Goal: Task Accomplishment & Management: Manage account settings

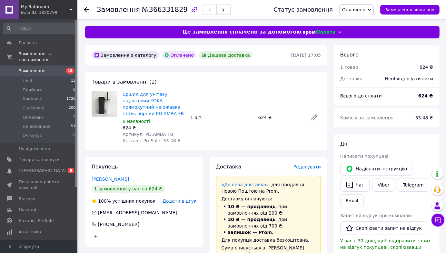
click at [311, 164] on span "Редагувати" at bounding box center [306, 166] width 27 height 5
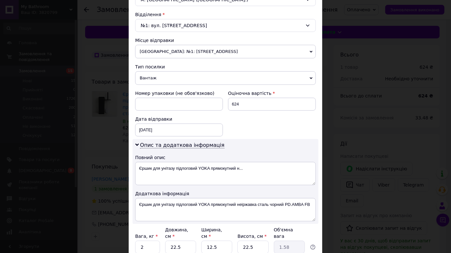
scroll to position [226, 0]
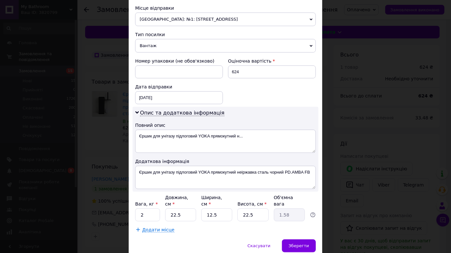
click at [155, 16] on span "Одеса: №1: Київське шосе, 27" at bounding box center [225, 20] width 181 height 14
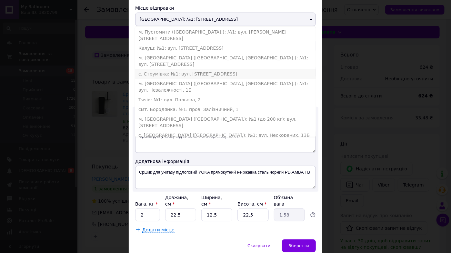
click at [177, 69] on li "с. Струмівка: №1: вул. Рівненська, 116-А" at bounding box center [225, 74] width 181 height 10
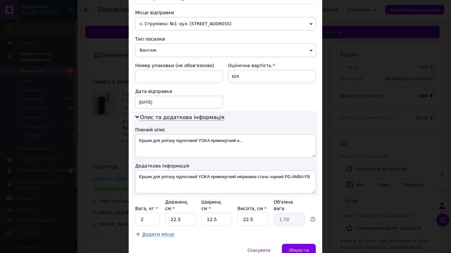
scroll to position [181, 0]
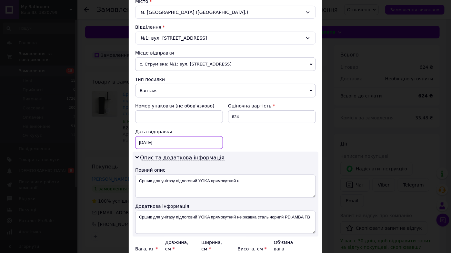
click at [166, 143] on div "12.10.2025 < 2025 > < Октябрь > Пн Вт Ср Чт Пт Сб Вс 29 30 1 2 3 4 5 6 7 8 9 10…" at bounding box center [179, 142] width 88 height 13
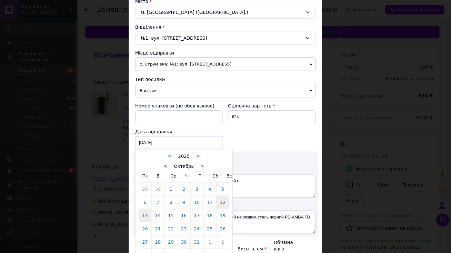
click at [144, 215] on link "13" at bounding box center [145, 215] width 13 height 13
type input "13.10.2025"
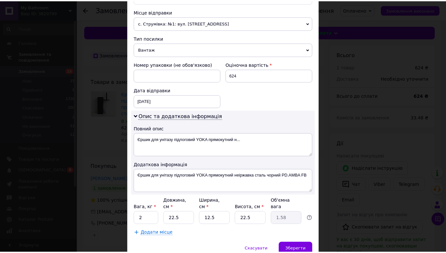
scroll to position [245, 0]
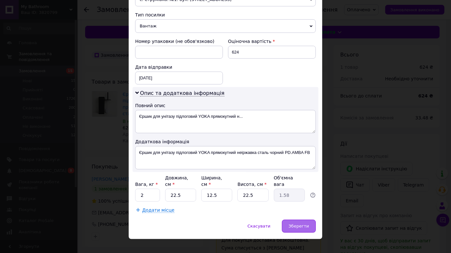
click at [297, 223] on span "Зберегти" at bounding box center [299, 225] width 20 height 5
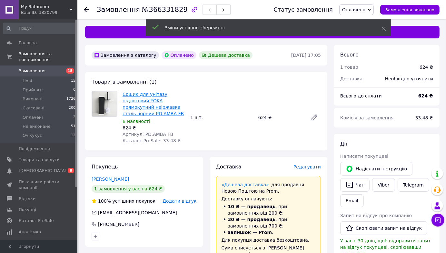
click at [162, 108] on link "Єршик для унітазу підлоговий YOKA прямокутний неіржавка сталь чорний PD.AMBA FB" at bounding box center [153, 104] width 61 height 25
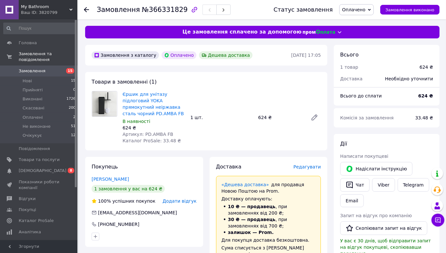
click at [313, 163] on div "Доставка Редагувати" at bounding box center [268, 166] width 105 height 7
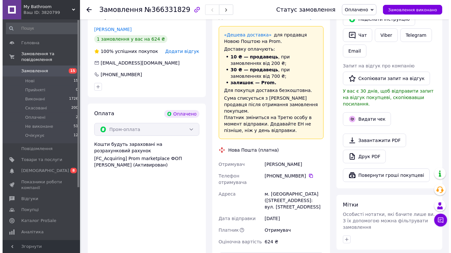
scroll to position [129, 0]
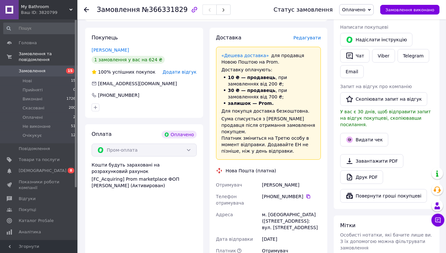
click at [319, 35] on span "Редагувати" at bounding box center [306, 37] width 27 height 5
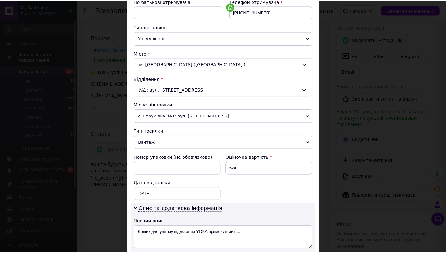
scroll to position [226, 0]
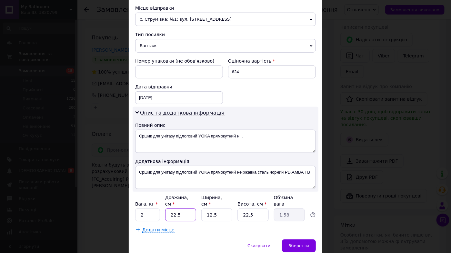
drag, startPoint x: 173, startPoint y: 207, endPoint x: 157, endPoint y: 206, distance: 15.2
click at [158, 206] on div "Вага, кг * 2 Довжина, см * 22.5 Ширина, см * 12.5 Висота, см * 22.5 Об'ємна ваг…" at bounding box center [225, 207] width 181 height 27
type input "3"
type input "0.21"
type input "30"
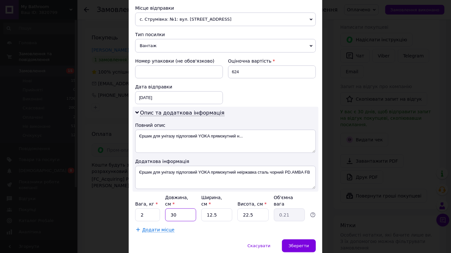
type input "2.11"
type input "30"
drag, startPoint x: 229, startPoint y: 203, endPoint x: 237, endPoint y: 204, distance: 8.7
click at [241, 204] on div "Вага, кг * 2 Довжина, см * 30 Ширина, см * 12.5 Висота, см * 22.5 Об'ємна вага …" at bounding box center [225, 207] width 181 height 27
type input "1"
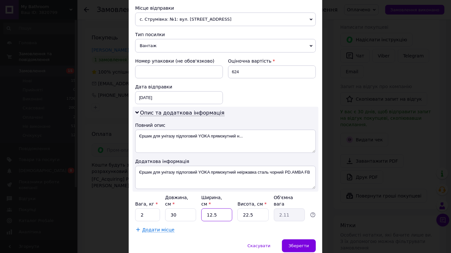
type input "0.17"
type input "10"
type input "1.69"
type input "10"
drag, startPoint x: 248, startPoint y: 207, endPoint x: 233, endPoint y: 207, distance: 15.2
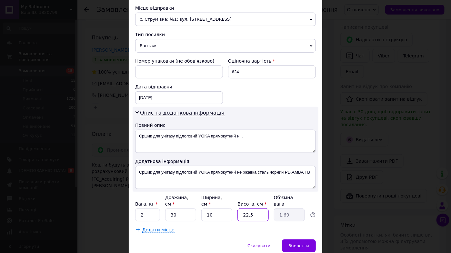
click at [233, 207] on div "Вага, кг * 2 Довжина, см * 30 Ширина, см * 10 Висота, см * 22.5 Об'ємна вага 1.…" at bounding box center [225, 207] width 181 height 27
type input "1"
type input "0.1"
type input "10"
type input "0.75"
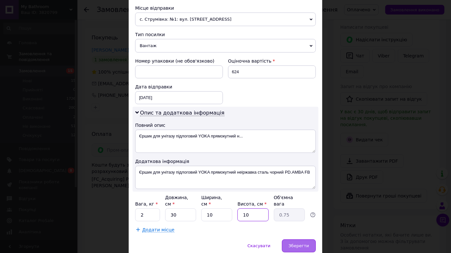
type input "10"
click at [297, 243] on span "Зберегти" at bounding box center [299, 245] width 20 height 5
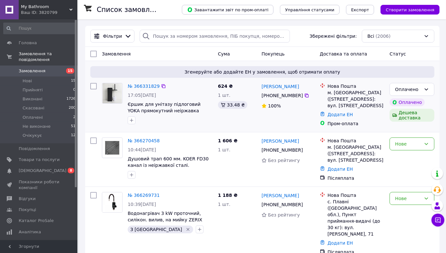
drag, startPoint x: 303, startPoint y: 96, endPoint x: 302, endPoint y: 100, distance: 3.7
click at [304, 96] on icon at bounding box center [306, 95] width 5 height 5
drag, startPoint x: 202, startPoint y: 14, endPoint x: 181, endPoint y: 25, distance: 24.0
click at [202, 14] on div "Завантажити звіт по пром-оплаті Управління статусами Експорт Створити замовлення" at bounding box center [304, 9] width 271 height 19
drag, startPoint x: 124, startPoint y: 100, endPoint x: 128, endPoint y: 102, distance: 5.0
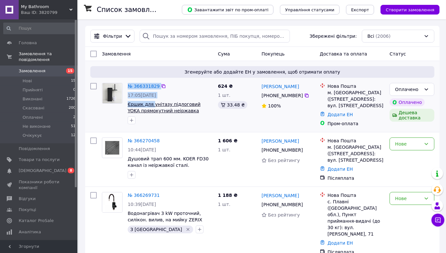
click at [151, 104] on div "№ 366331829 17:05[DATE] Єршик для унітазу підлоговий YOKA прямокутний неіржавка…" at bounding box center [157, 103] width 116 height 46
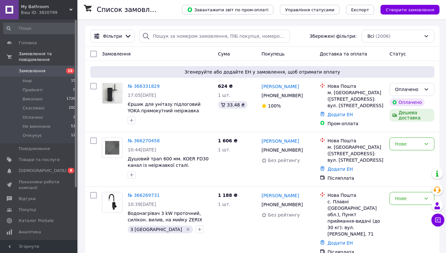
click at [153, 59] on div "Замовлення" at bounding box center [157, 54] width 116 height 12
drag, startPoint x: 126, startPoint y: 103, endPoint x: 164, endPoint y: 104, distance: 38.4
click at [164, 104] on div "№ 366331829 17:05[DATE] Єршик для унітазу підлоговий YOKA прямокутний неіржавка…" at bounding box center [170, 103] width 90 height 46
copy span "[DEMOGRAPHIC_DATA] для унітазу"
